Goal: Task Accomplishment & Management: Manage account settings

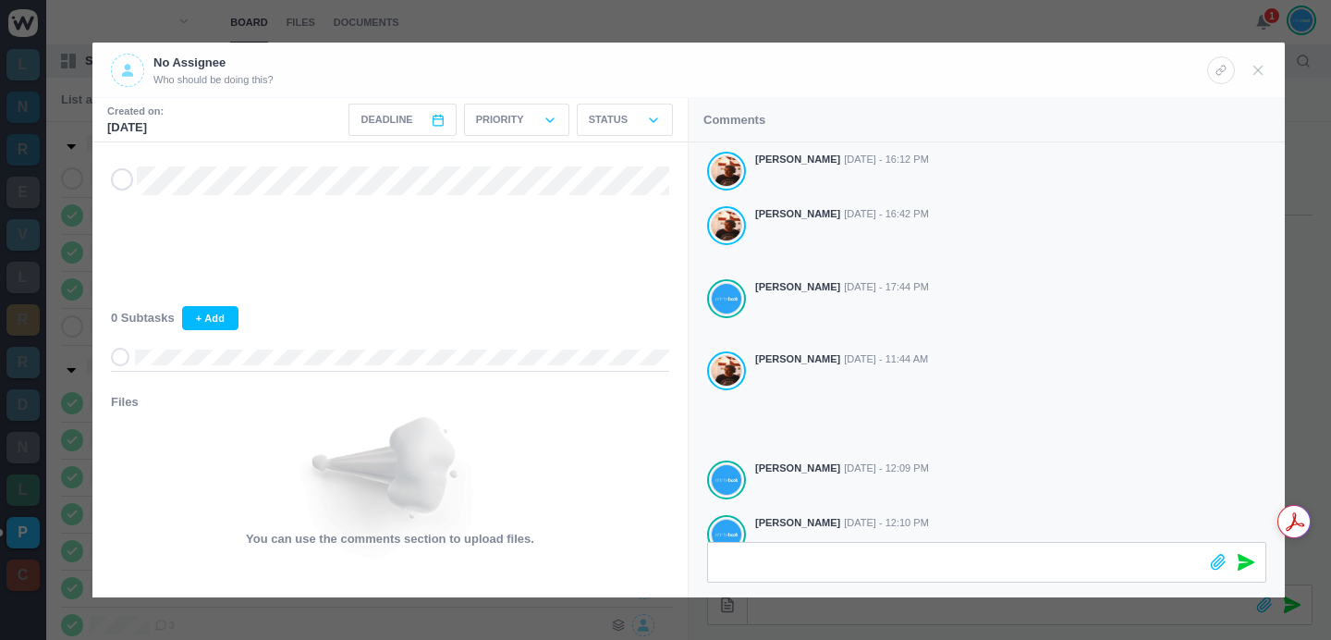
scroll to position [515, 0]
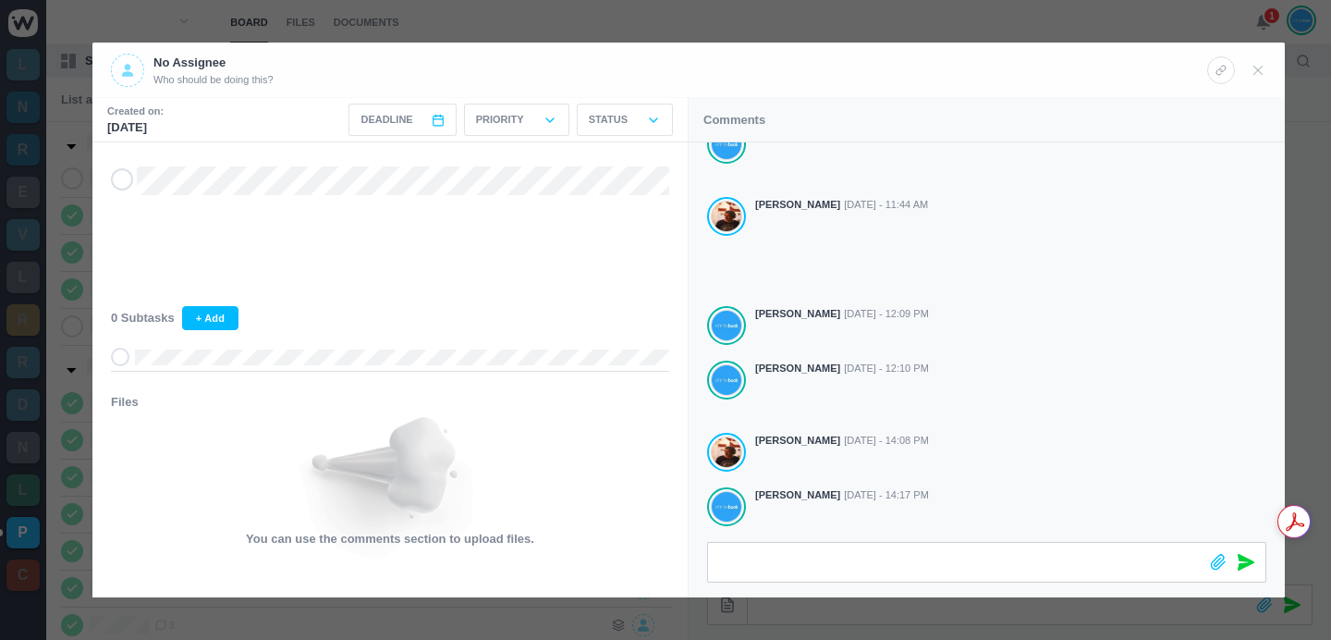
click at [1217, 13] on div at bounding box center [665, 320] width 1331 height 640
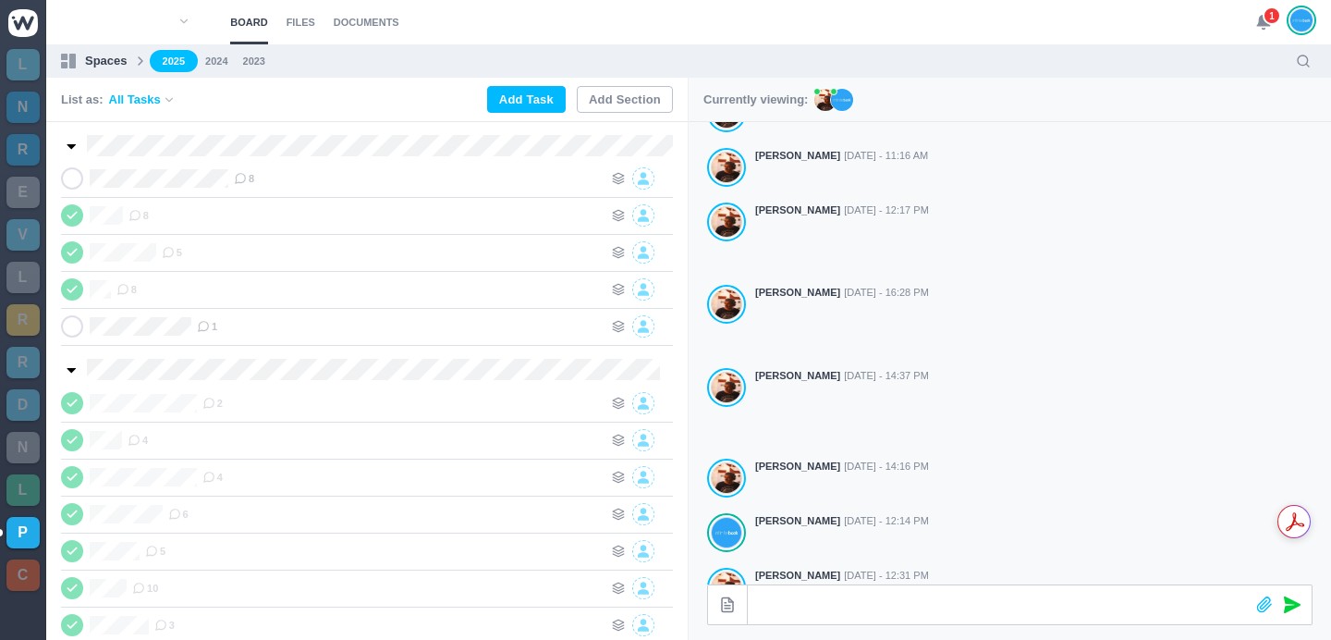
click at [1270, 22] on span "1" at bounding box center [1272, 15] width 18 height 18
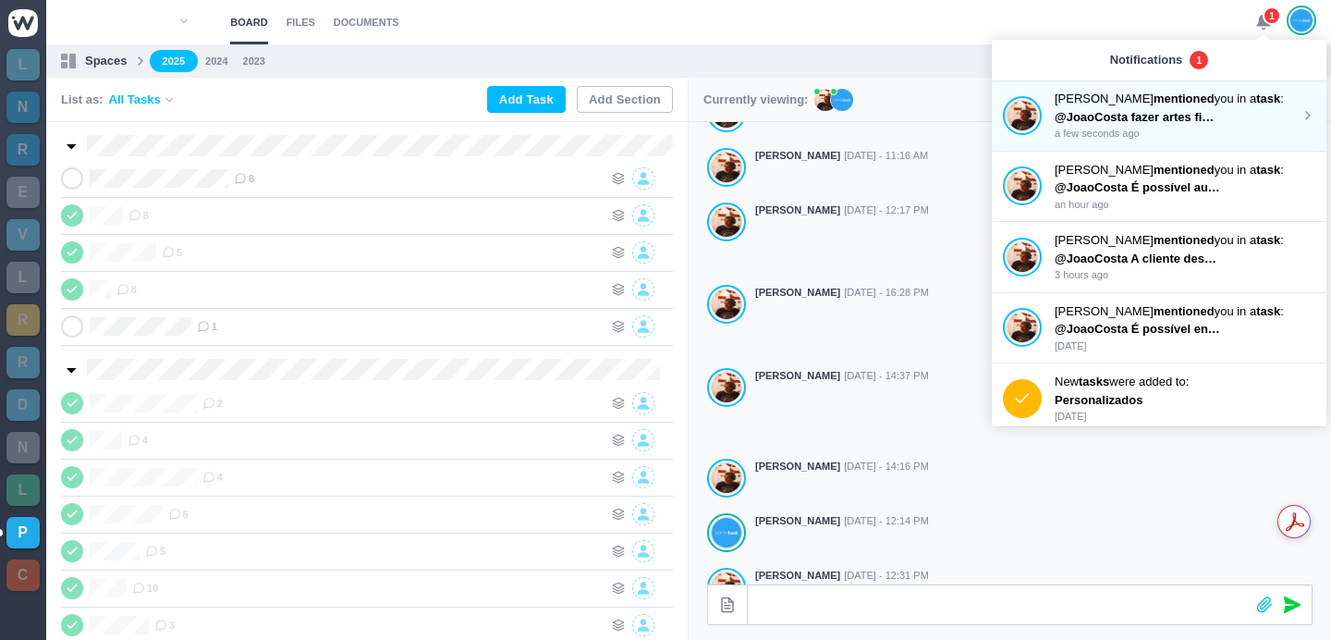
click at [1135, 110] on span "@JoaoCosta fazer artes finais caixa e caderno últimas versões V11 e V12" at bounding box center [1264, 117] width 419 height 14
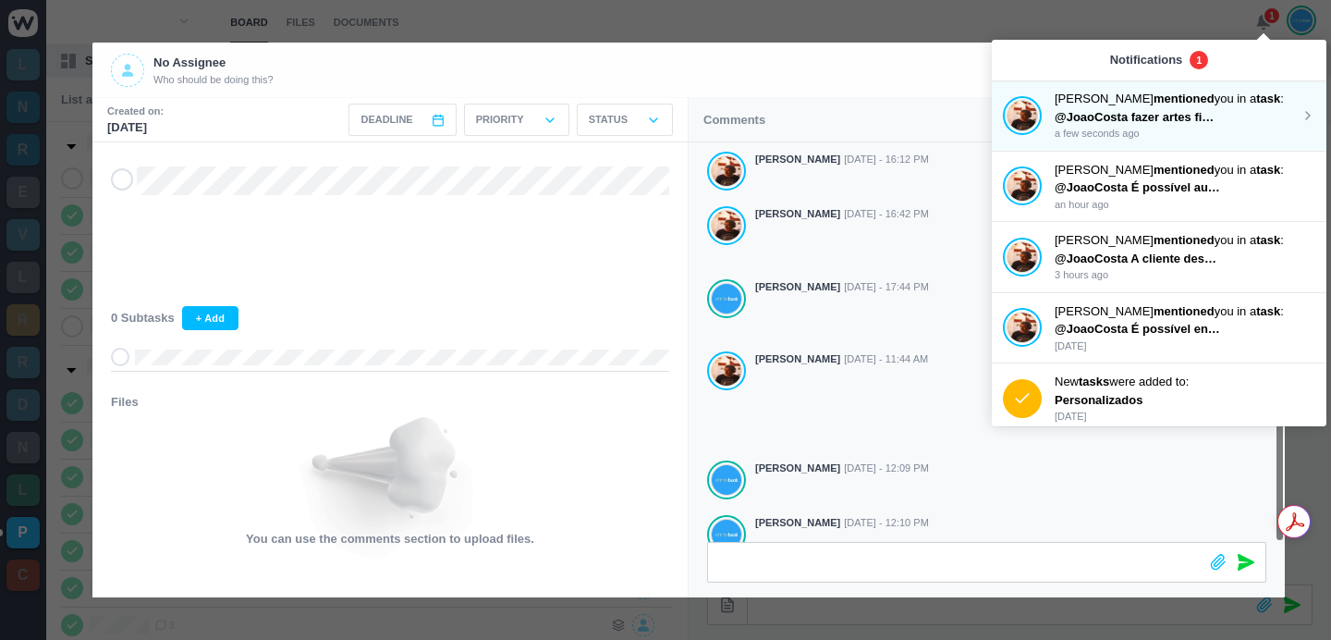
scroll to position [207, 0]
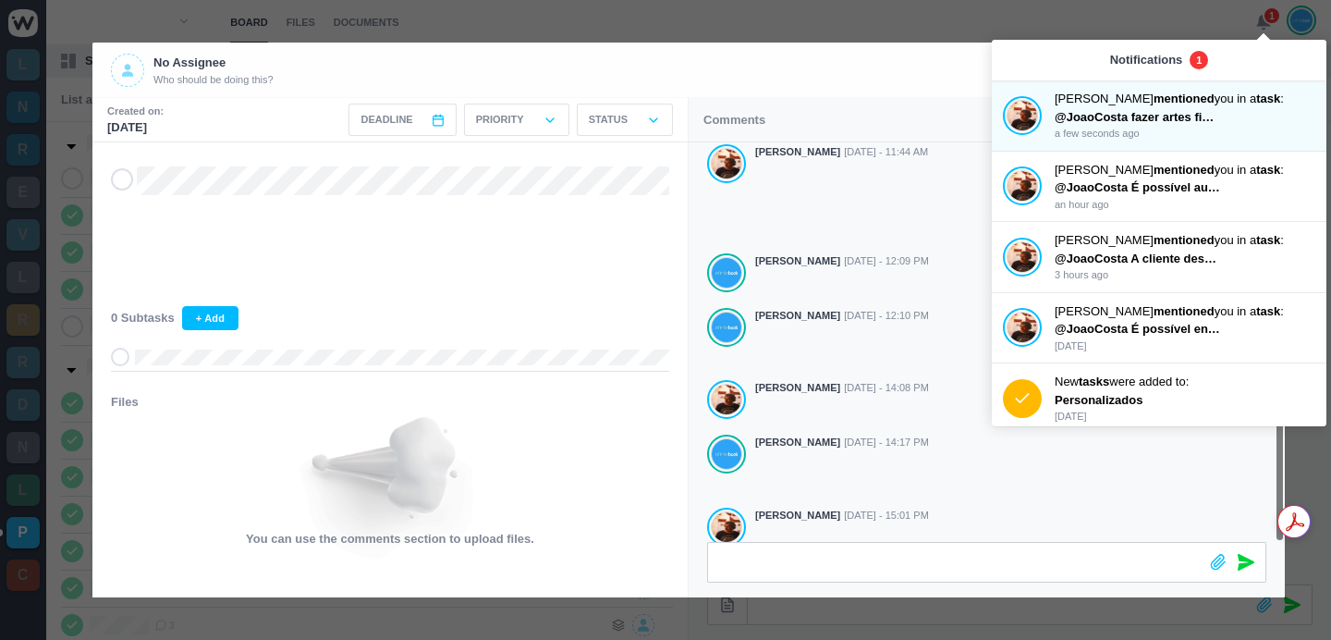
click at [873, 30] on div at bounding box center [665, 320] width 1331 height 640
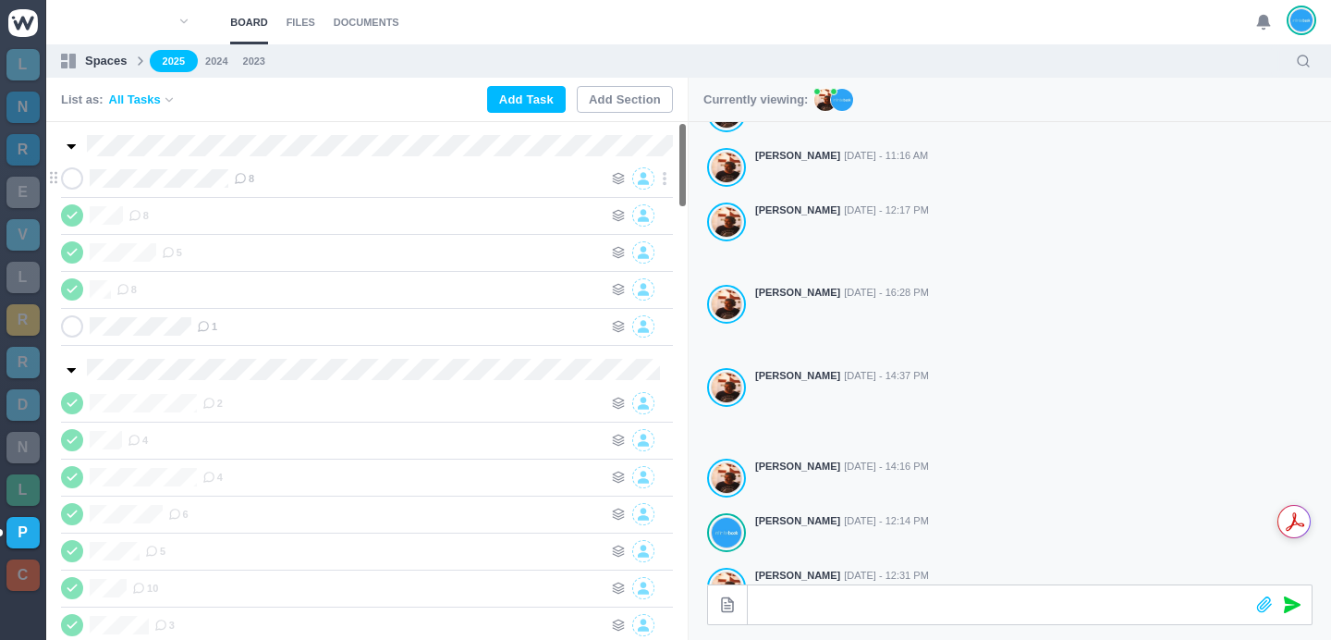
click at [251, 177] on span "8" at bounding box center [244, 178] width 20 height 15
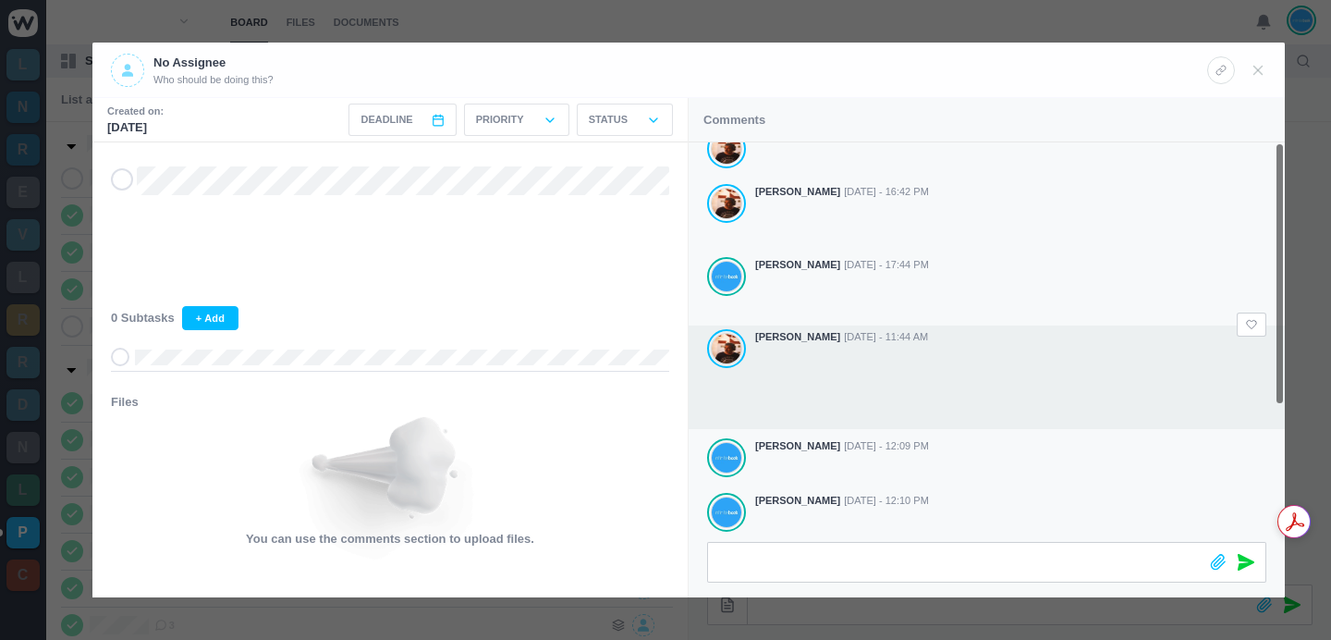
scroll to position [0, 0]
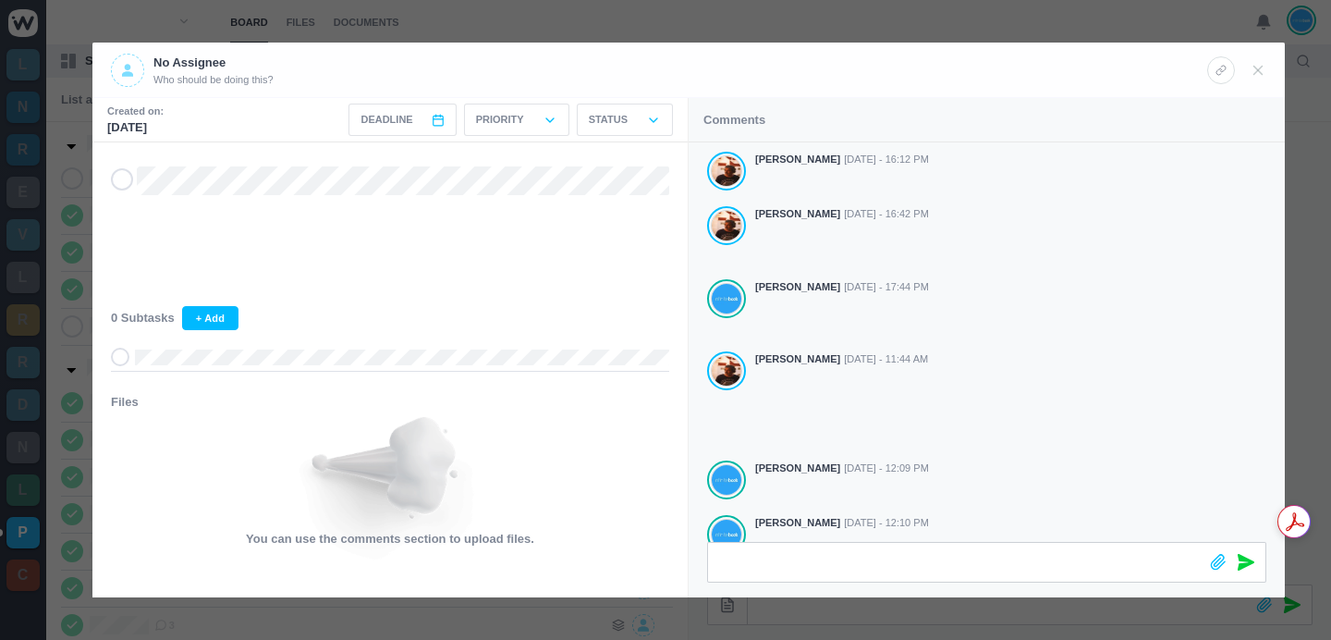
click at [828, 18] on div at bounding box center [665, 320] width 1331 height 640
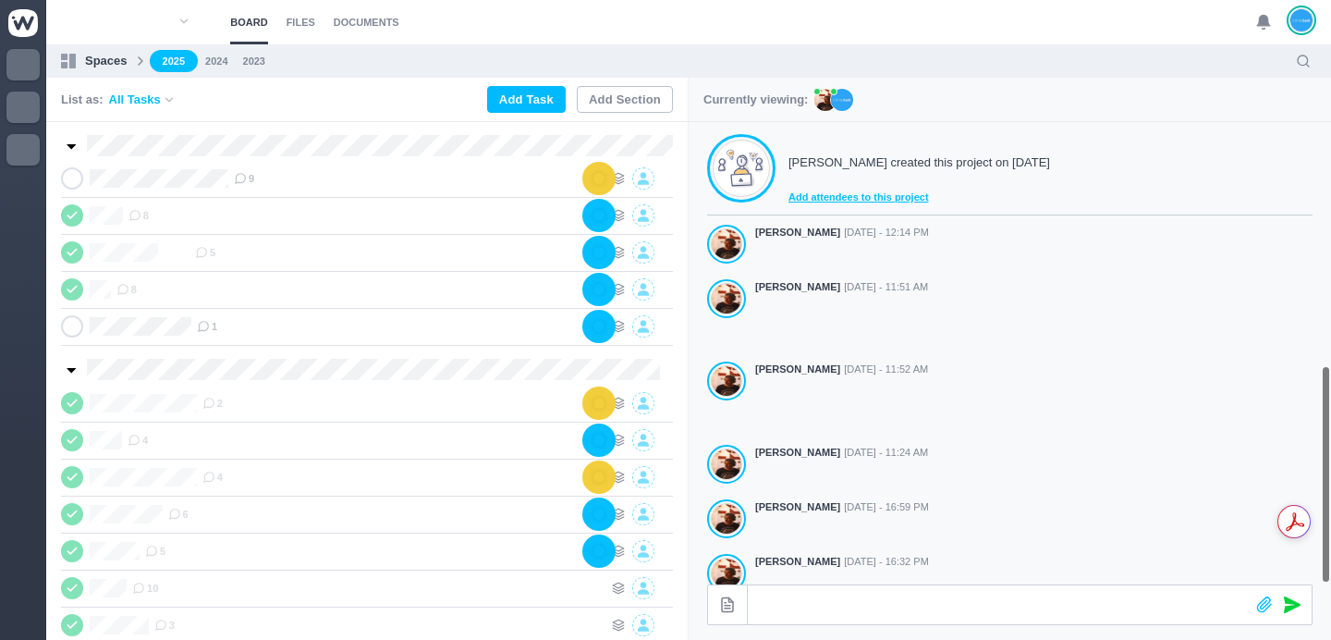
scroll to position [515, 0]
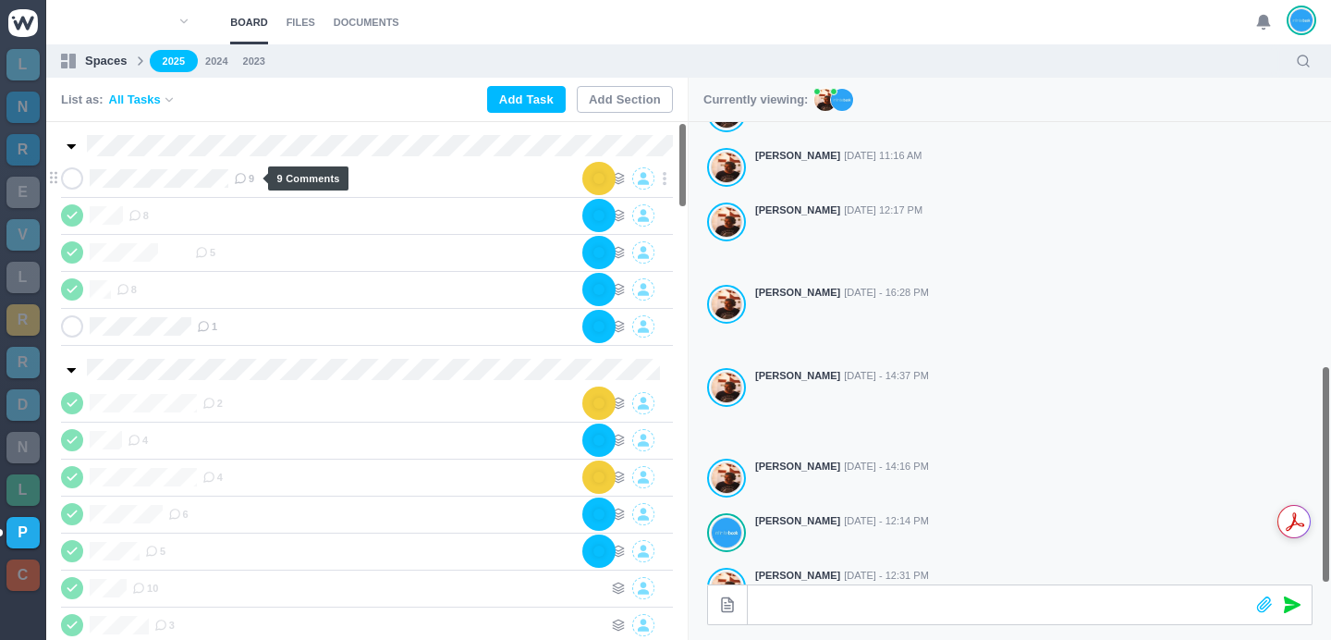
click at [247, 180] on icon at bounding box center [240, 178] width 13 height 13
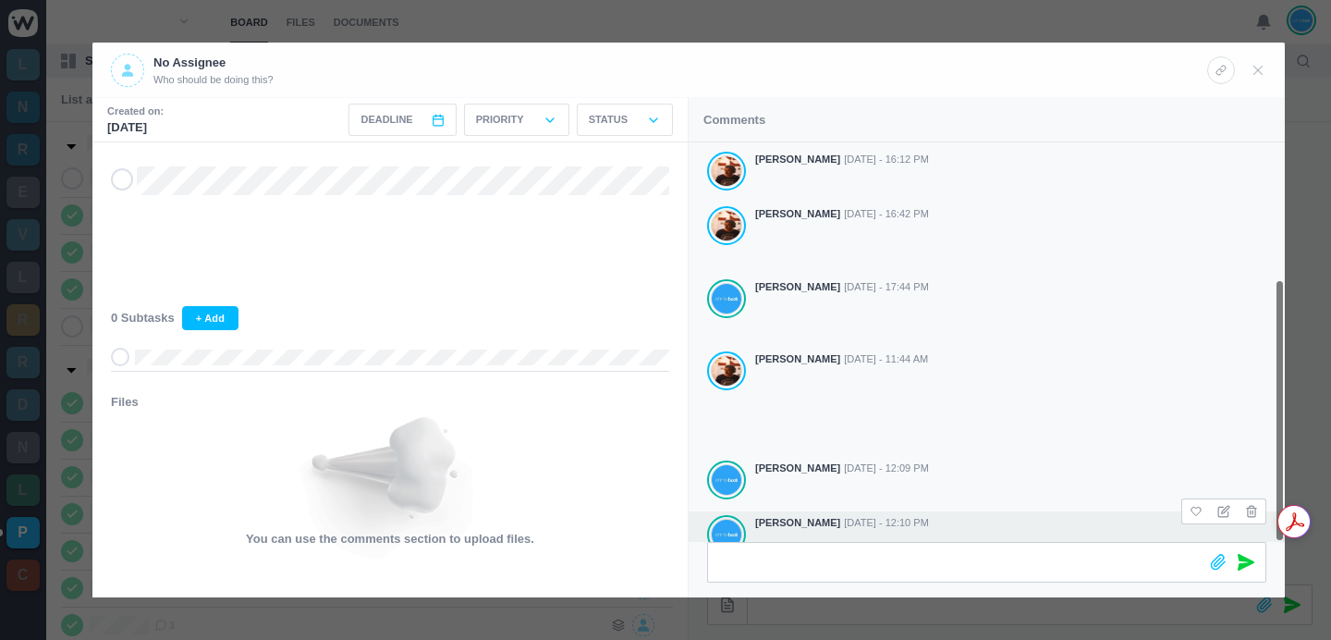
scroll to position [207, 0]
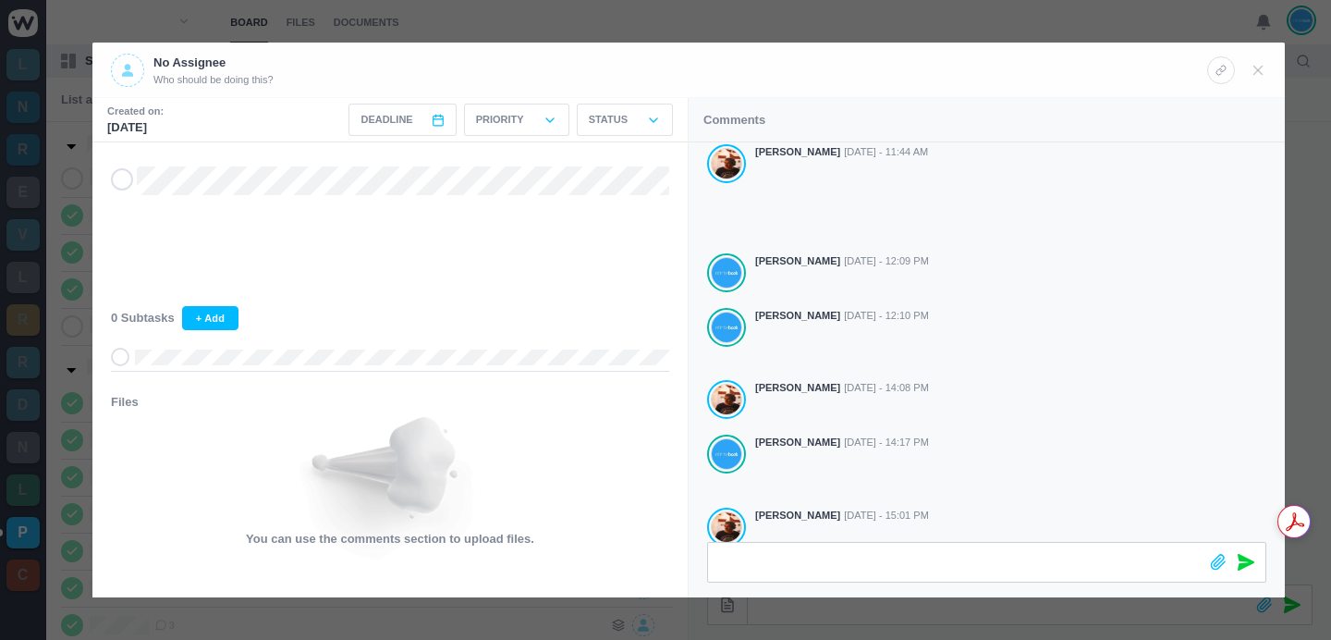
click at [931, 16] on div at bounding box center [665, 320] width 1331 height 640
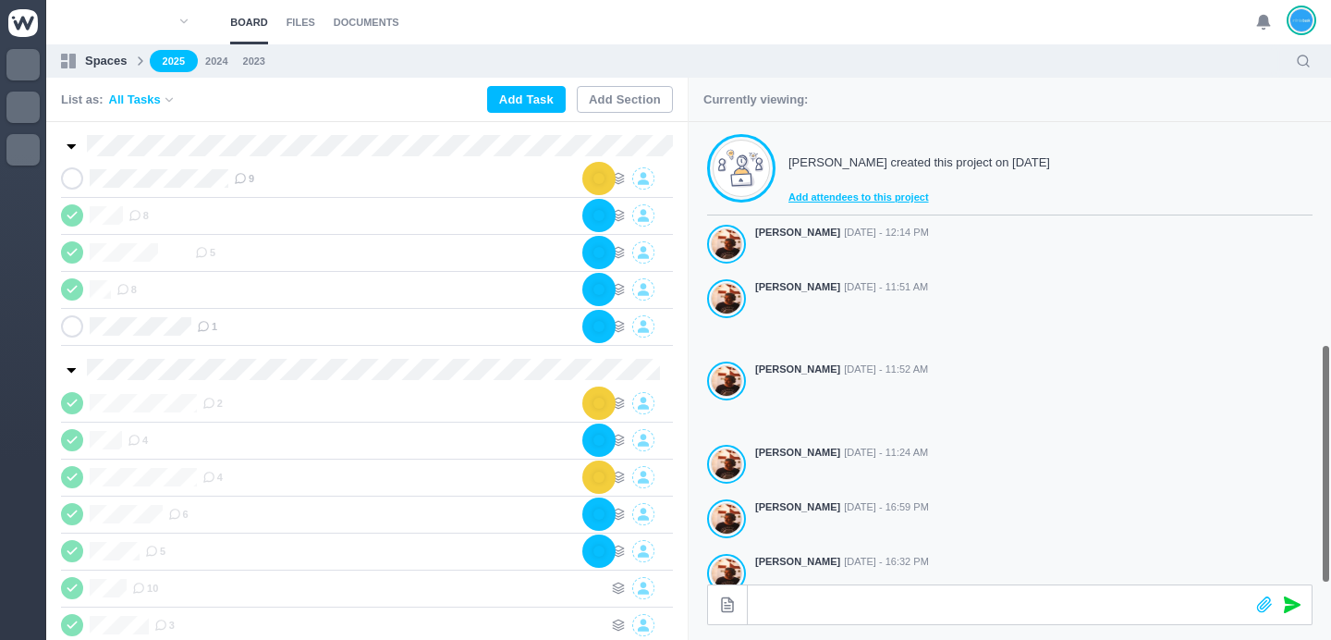
scroll to position [515, 0]
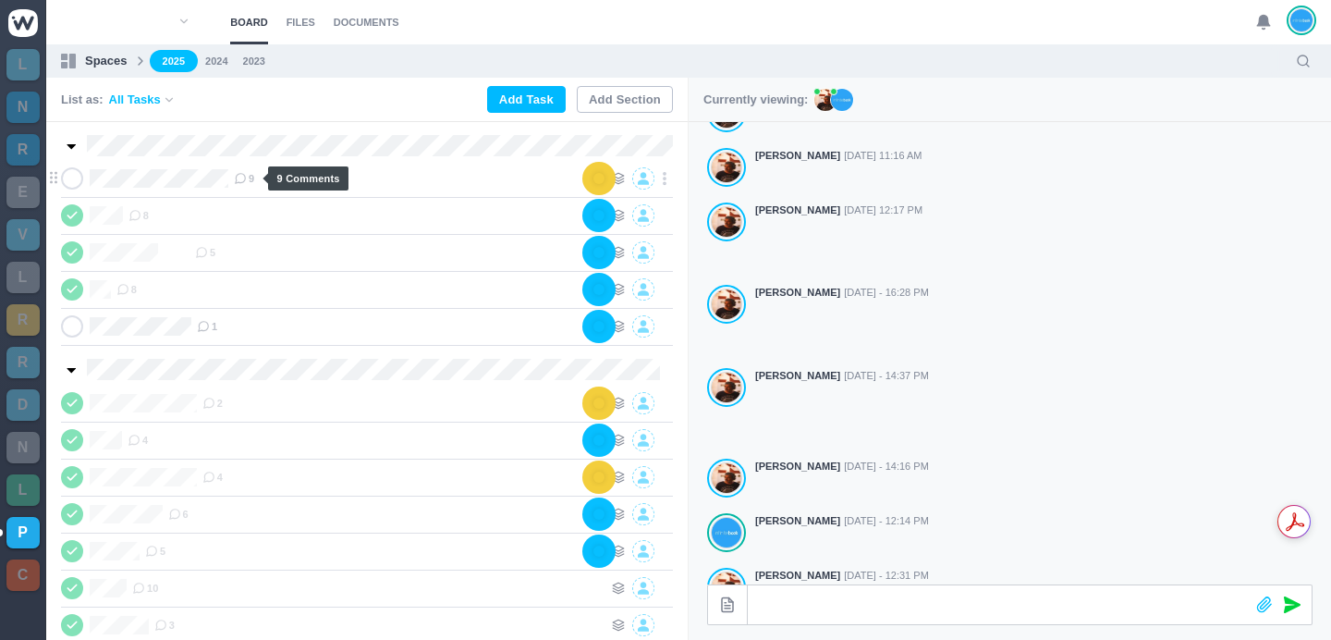
click at [254, 179] on span "9" at bounding box center [244, 178] width 20 height 15
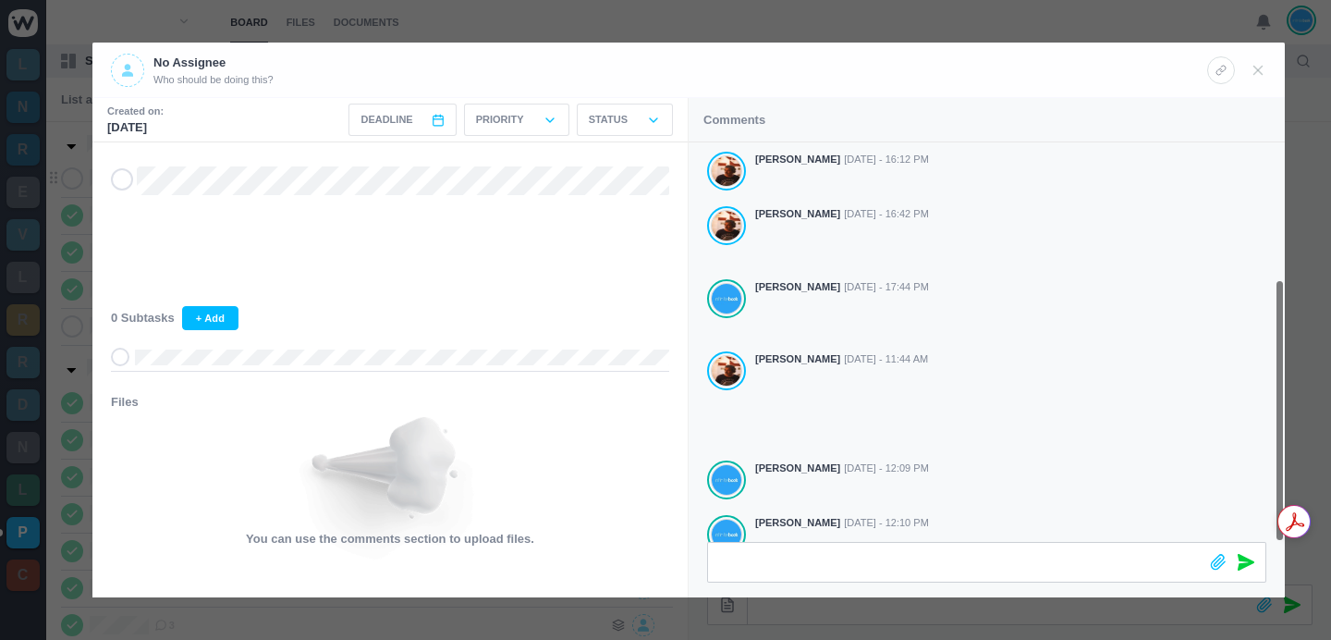
scroll to position [207, 0]
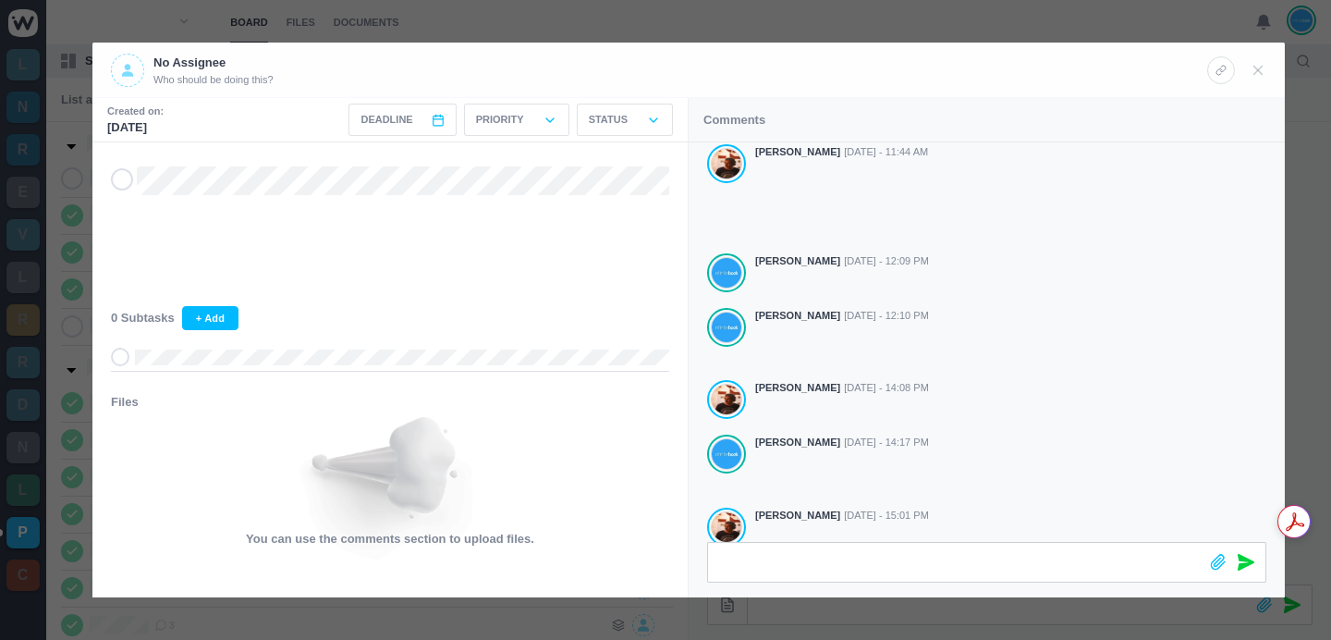
click at [759, 26] on div at bounding box center [665, 320] width 1331 height 640
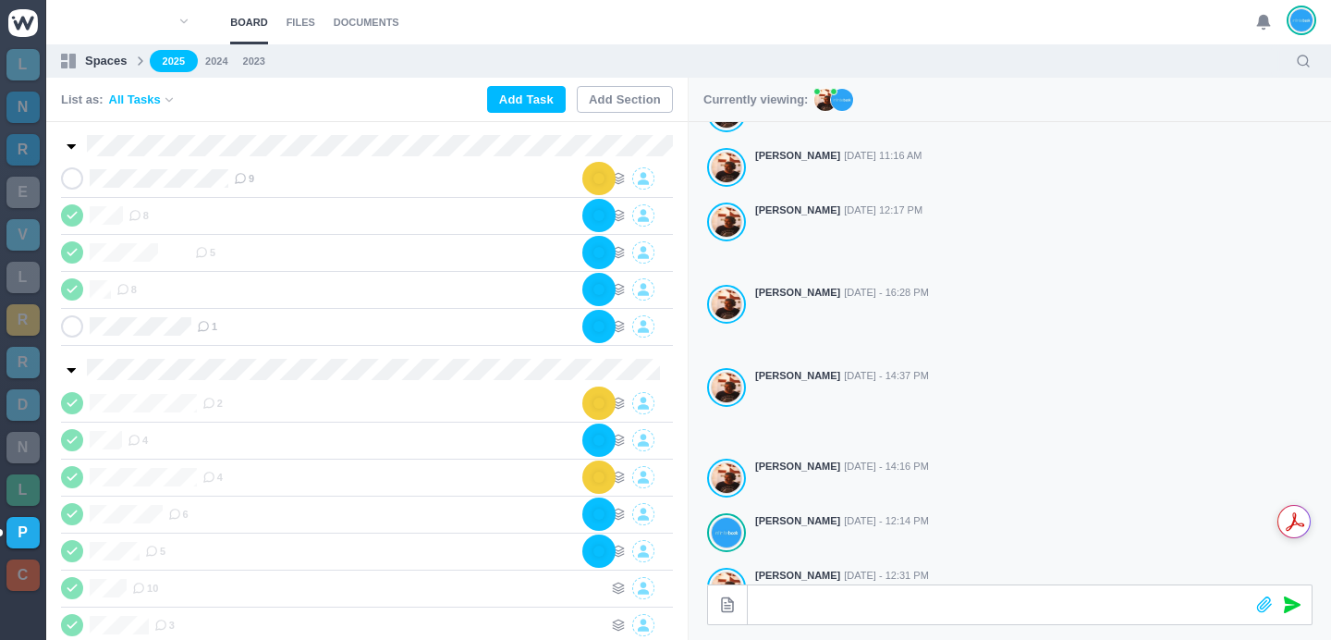
scroll to position [185, 0]
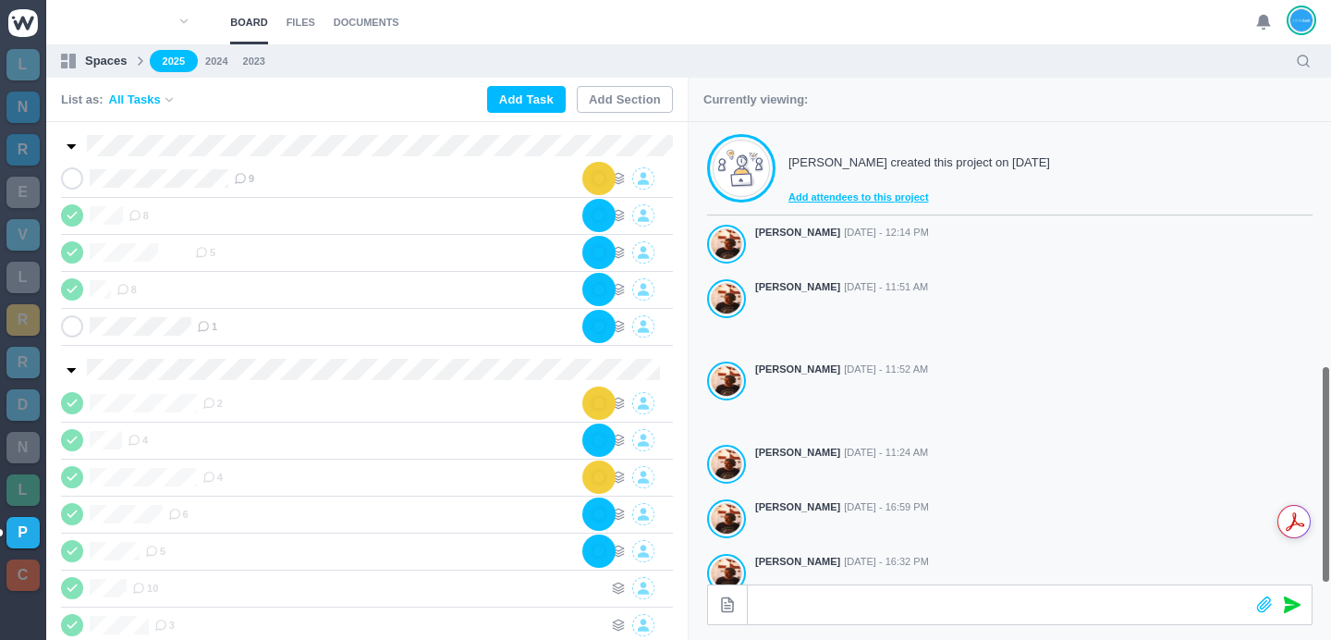
scroll to position [515, 0]
